Goal: Task Accomplishment & Management: Use online tool/utility

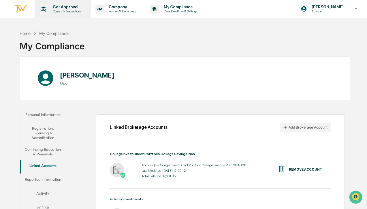
click at [66, 8] on p "Get Approval" at bounding box center [66, 7] width 36 height 5
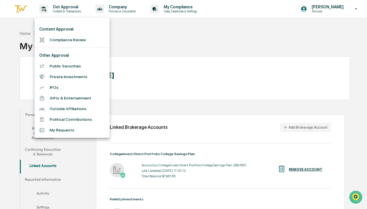
click at [67, 41] on li "Compliance Review" at bounding box center [72, 40] width 75 height 11
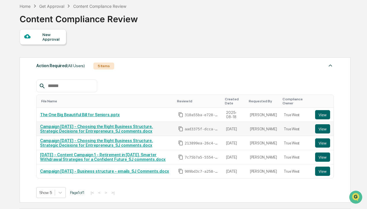
scroll to position [29, 0]
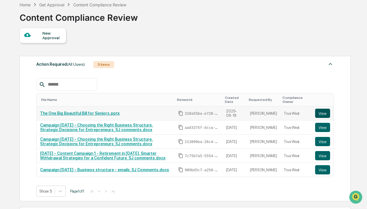
click at [325, 115] on button "View" at bounding box center [322, 113] width 15 height 9
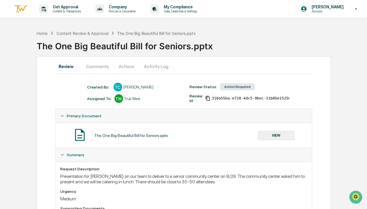
scroll to position [24, 0]
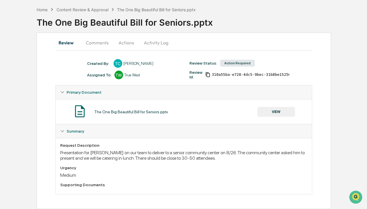
click at [127, 44] on button "Actions" at bounding box center [126, 43] width 26 height 14
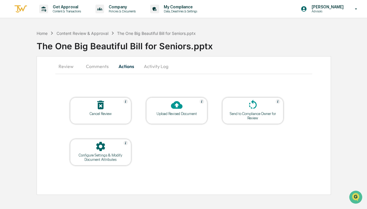
scroll to position [0, 0]
click at [177, 109] on icon at bounding box center [177, 105] width 12 height 12
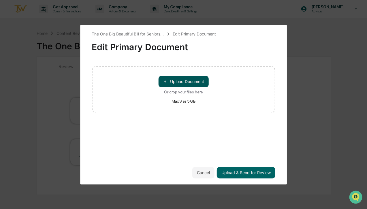
click at [178, 82] on button "＋ Upload Document" at bounding box center [183, 82] width 50 height 12
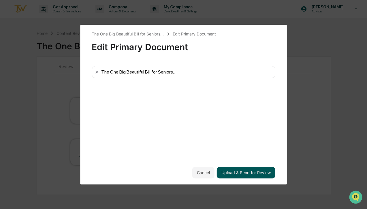
click at [234, 176] on button "Upload & Send for Review" at bounding box center [246, 173] width 58 height 12
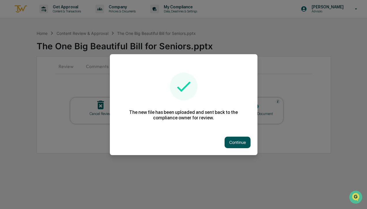
click at [239, 142] on button "Continue" at bounding box center [237, 143] width 26 height 12
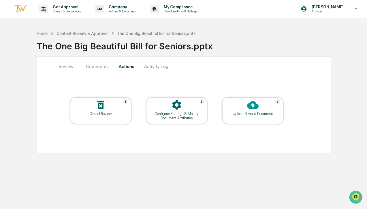
click at [158, 67] on button "Activity Log" at bounding box center [156, 66] width 34 height 14
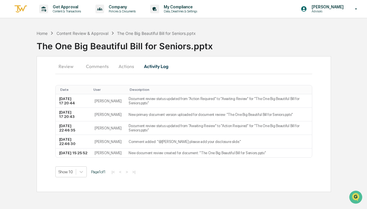
click at [100, 66] on button "Comments" at bounding box center [97, 66] width 32 height 14
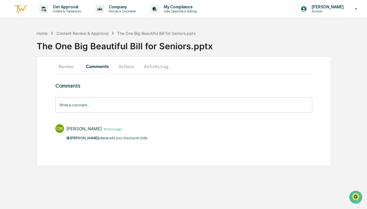
click at [83, 105] on input "Write a comment..." at bounding box center [183, 104] width 257 height 15
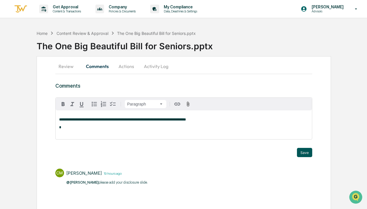
click at [302, 148] on button "Save" at bounding box center [304, 152] width 15 height 9
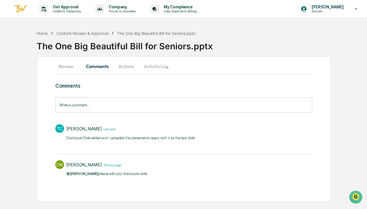
click at [68, 63] on button "Review" at bounding box center [68, 66] width 26 height 14
